Goal: Obtain resource: Download file/media

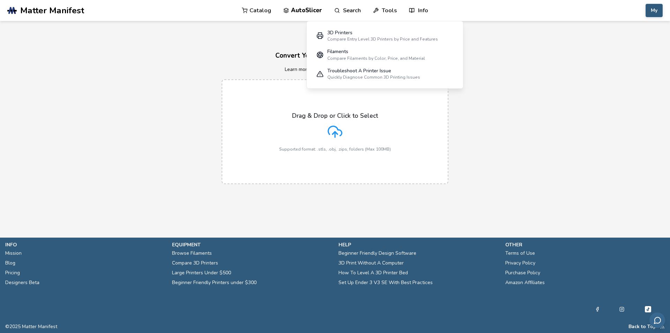
click at [651, 8] on button "My" at bounding box center [654, 10] width 17 height 13
click at [629, 68] on button "My Items" at bounding box center [636, 69] width 49 height 14
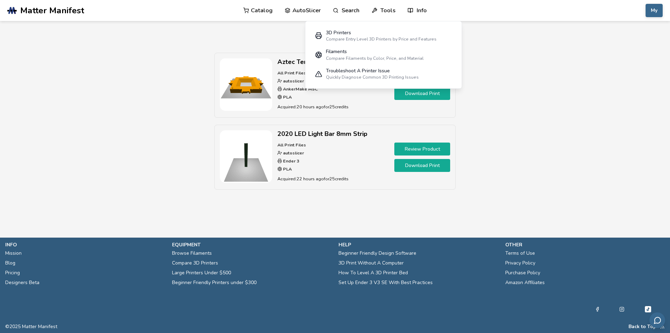
drag, startPoint x: 486, startPoint y: 122, endPoint x: 456, endPoint y: 117, distance: 30.8
click at [486, 122] on div "Aztec Temple Bog Planter Level2 V2 All Print Files autoslicer AnkerMake M5C PLA…" at bounding box center [335, 125] width 494 height 144
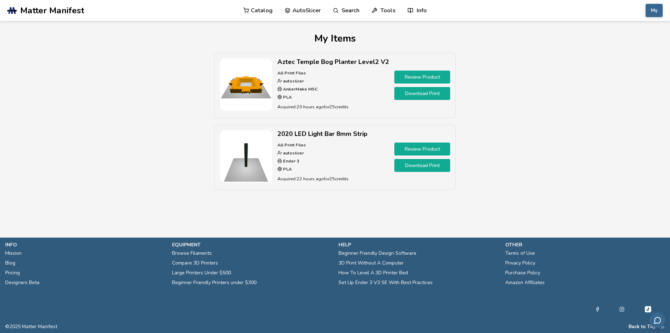
click at [542, 31] on section "My Items Aztec Temple Bog Planter Level2 V2 All Print Files autoslicer AnkerMak…" at bounding box center [335, 111] width 628 height 181
click at [424, 76] on link "Review Product" at bounding box center [423, 77] width 56 height 13
click at [408, 91] on link "Download Print" at bounding box center [423, 93] width 56 height 13
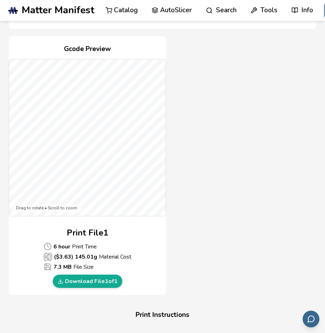
scroll to position [251, 0]
